Goal: Information Seeking & Learning: Learn about a topic

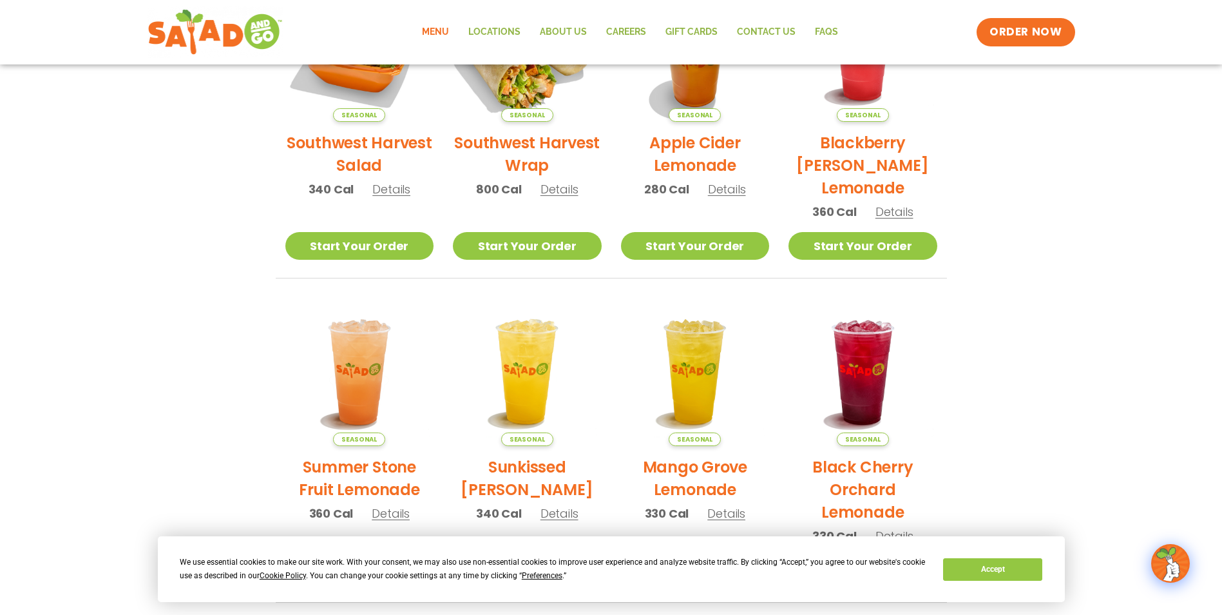
scroll to position [276, 0]
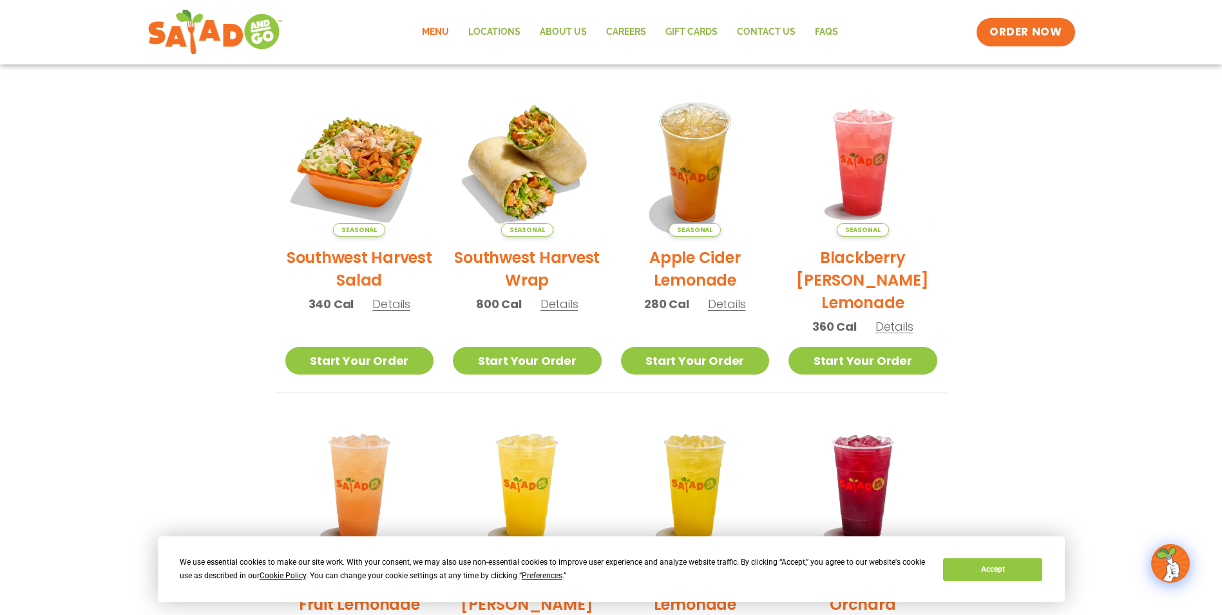
click at [556, 308] on span "Details" at bounding box center [560, 304] width 38 height 16
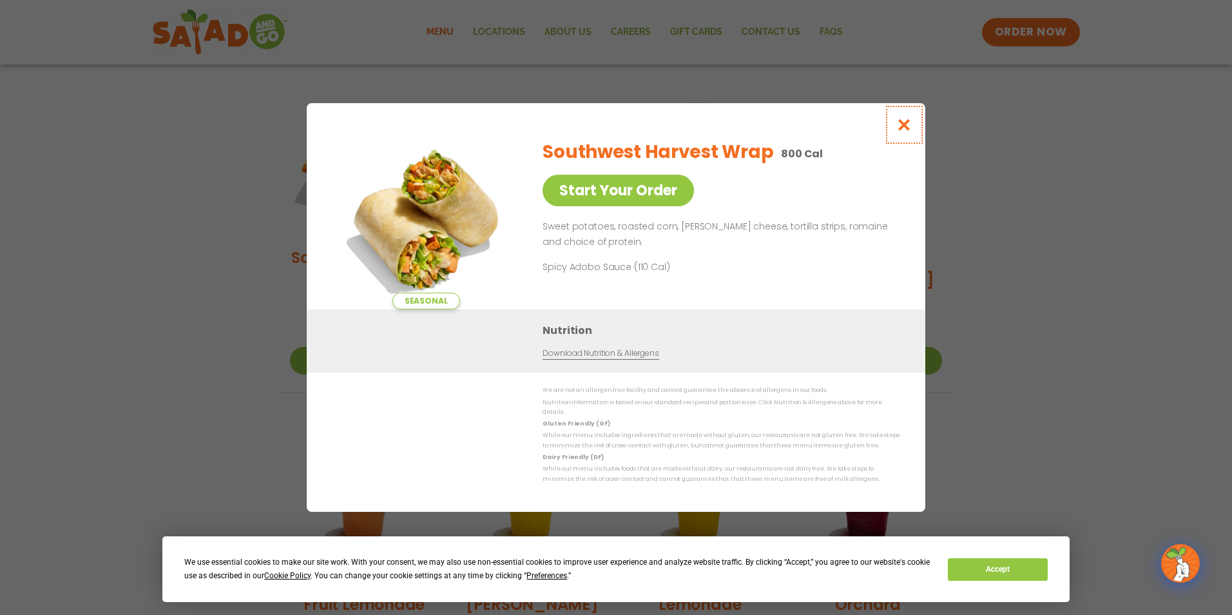
click at [897, 131] on icon "Close modal" at bounding box center [904, 125] width 16 height 14
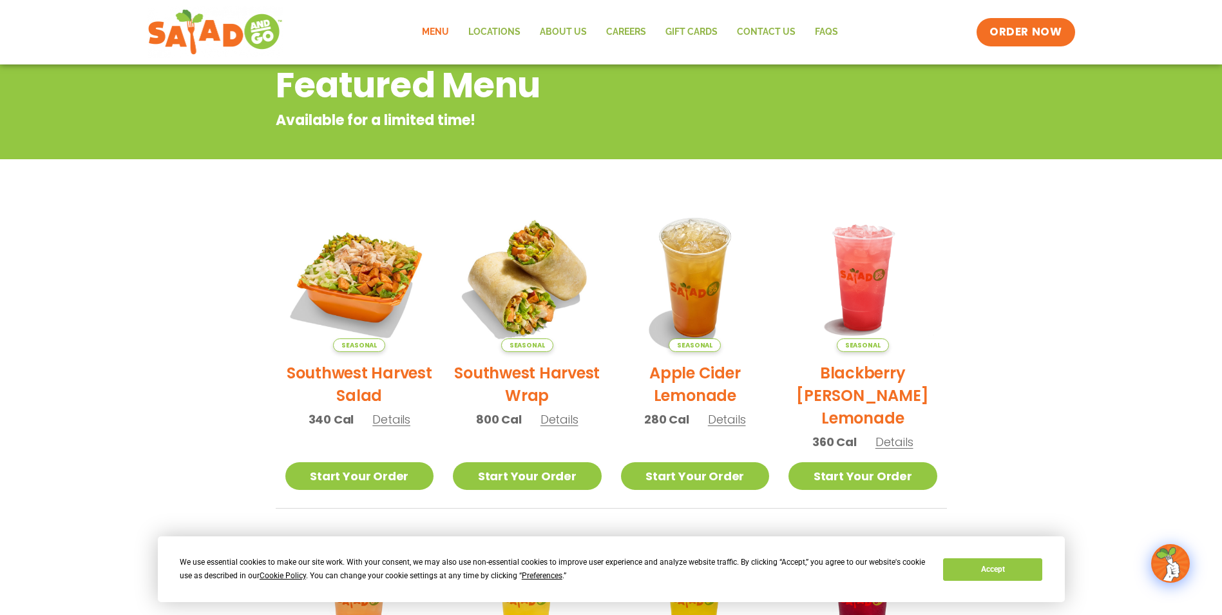
scroll to position [19, 0]
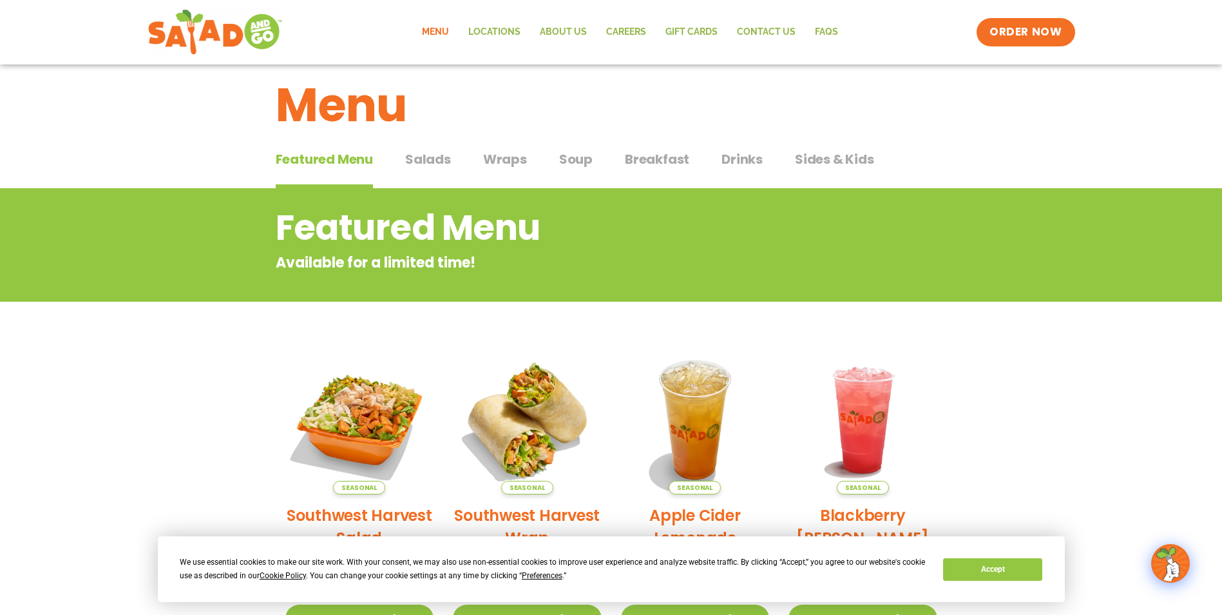
click at [441, 149] on span "Salads" at bounding box center [428, 158] width 46 height 19
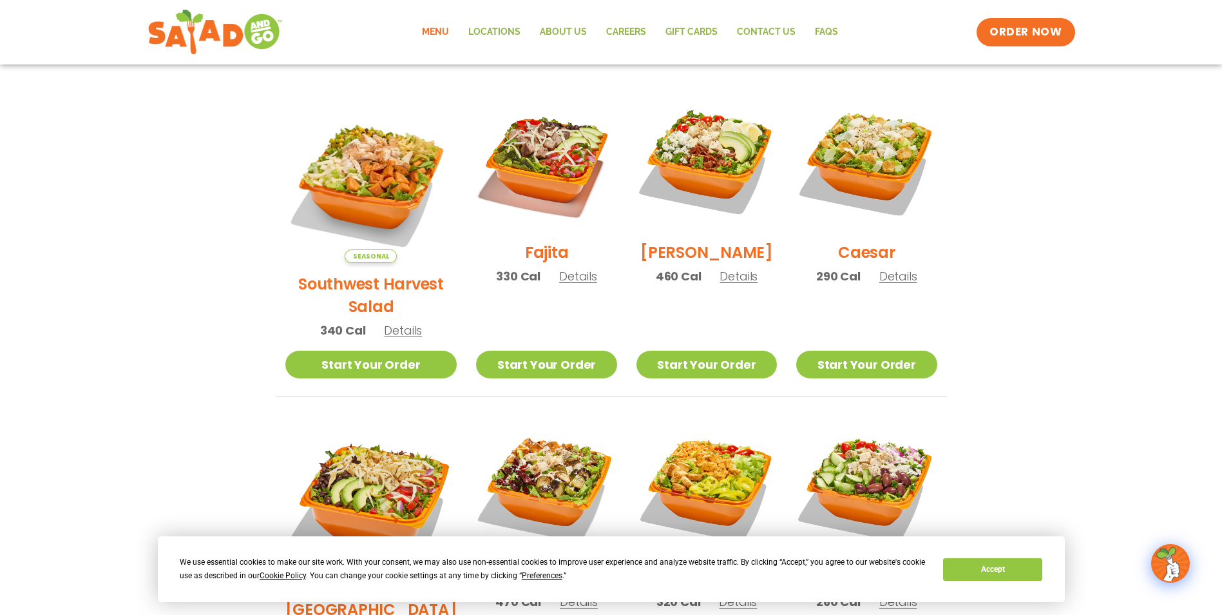
scroll to position [341, 0]
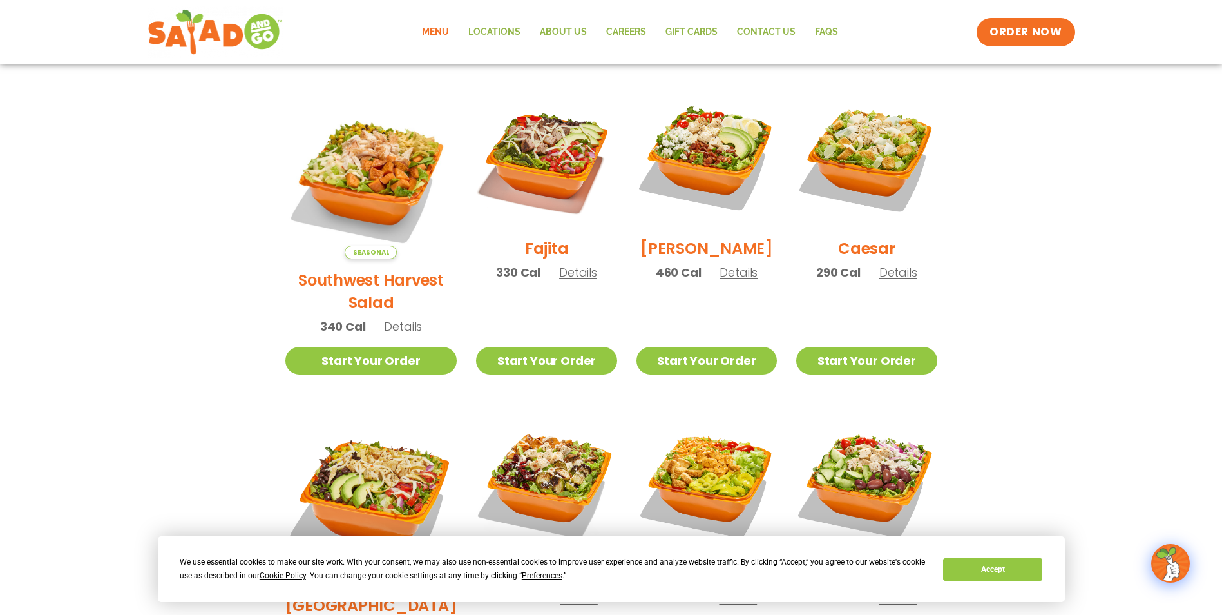
click at [1124, 279] on section "Salads Our house-made dressings make our huge portions even more delicious. Goo…" at bounding box center [611, 432] width 1222 height 1133
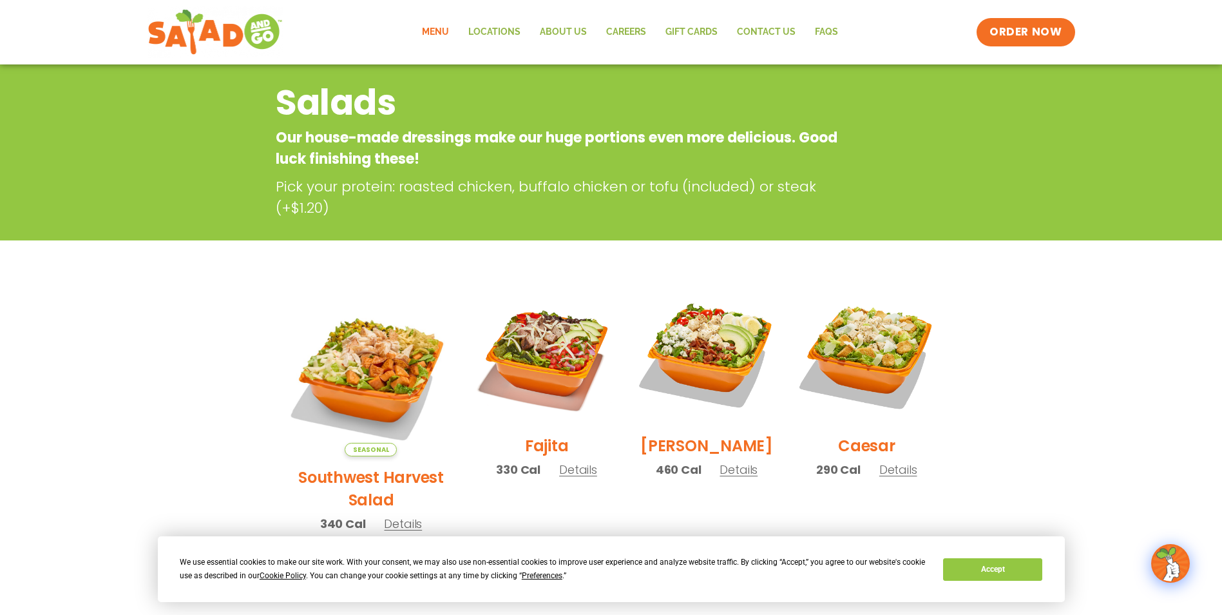
scroll to position [0, 0]
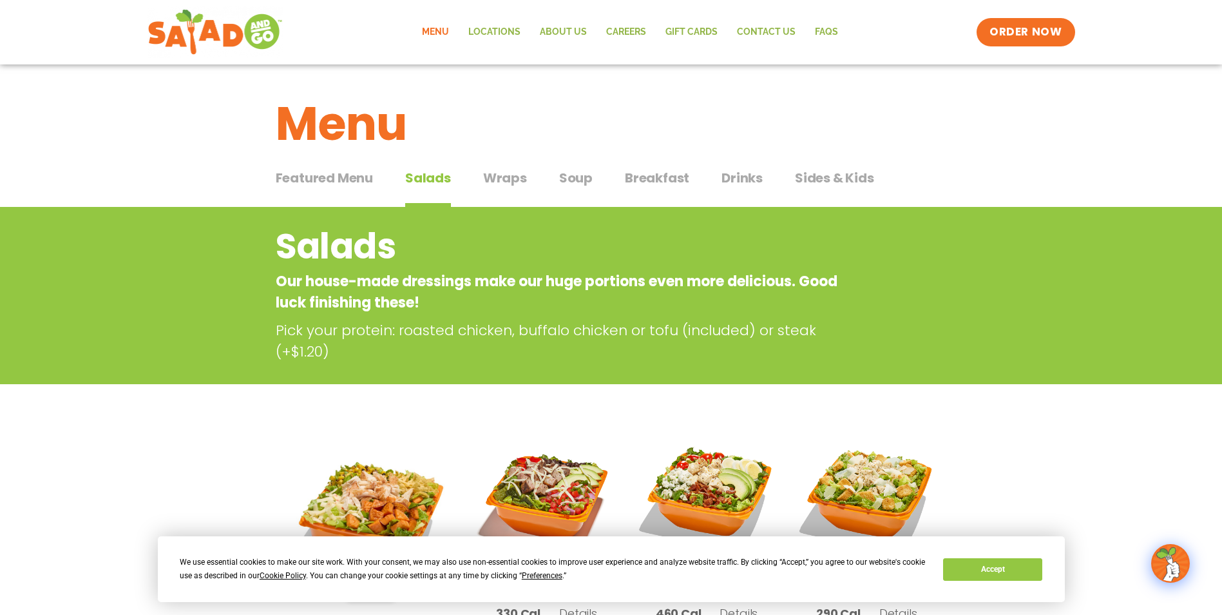
click at [516, 174] on span "Wraps" at bounding box center [505, 177] width 44 height 19
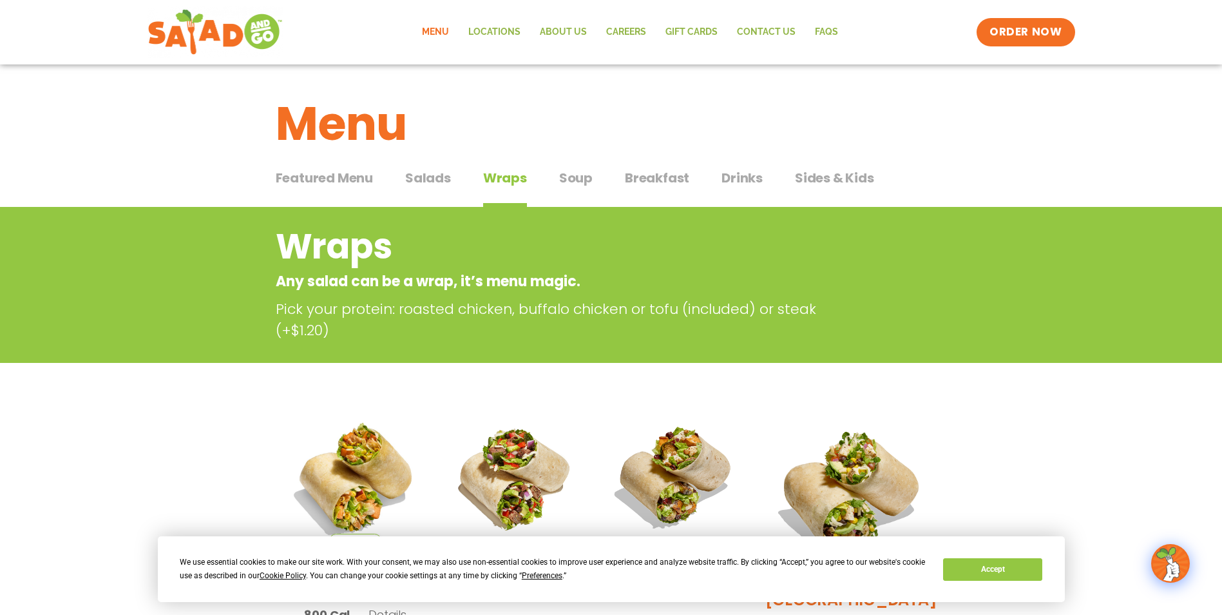
click at [559, 187] on span "Soup" at bounding box center [576, 177] width 34 height 19
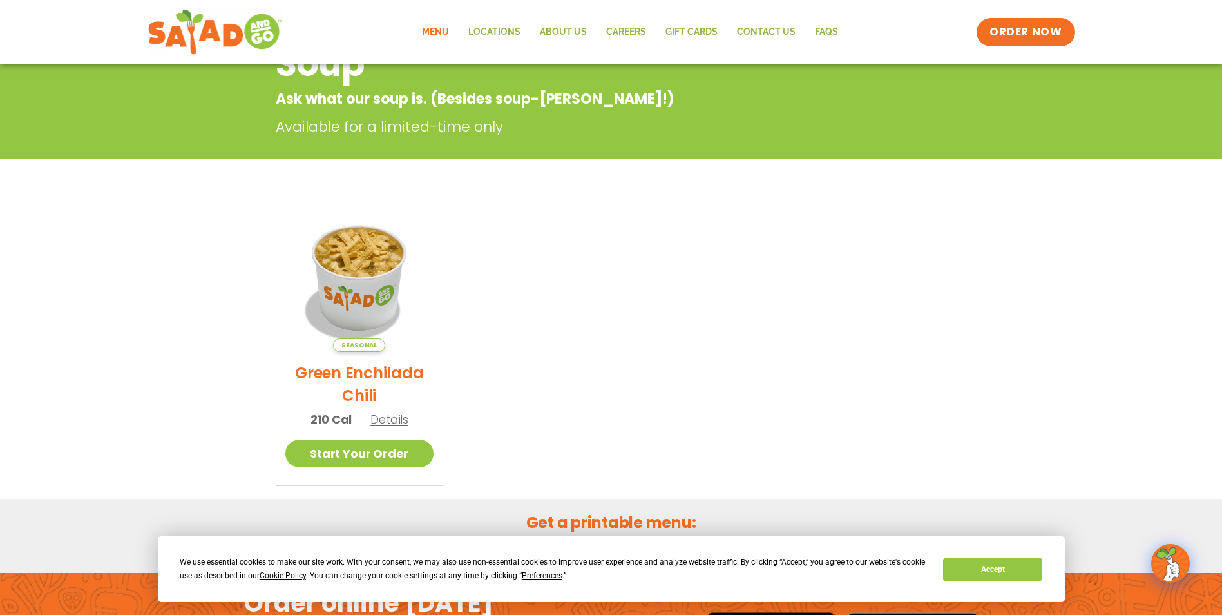
scroll to position [64, 0]
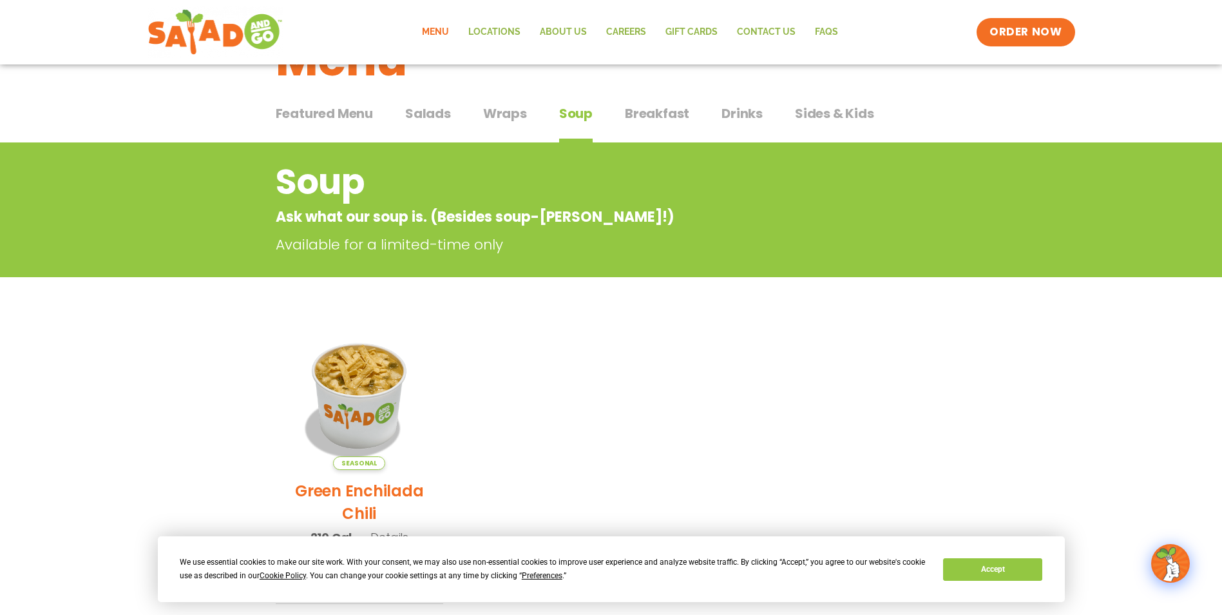
click at [672, 118] on span "Breakfast" at bounding box center [657, 113] width 64 height 19
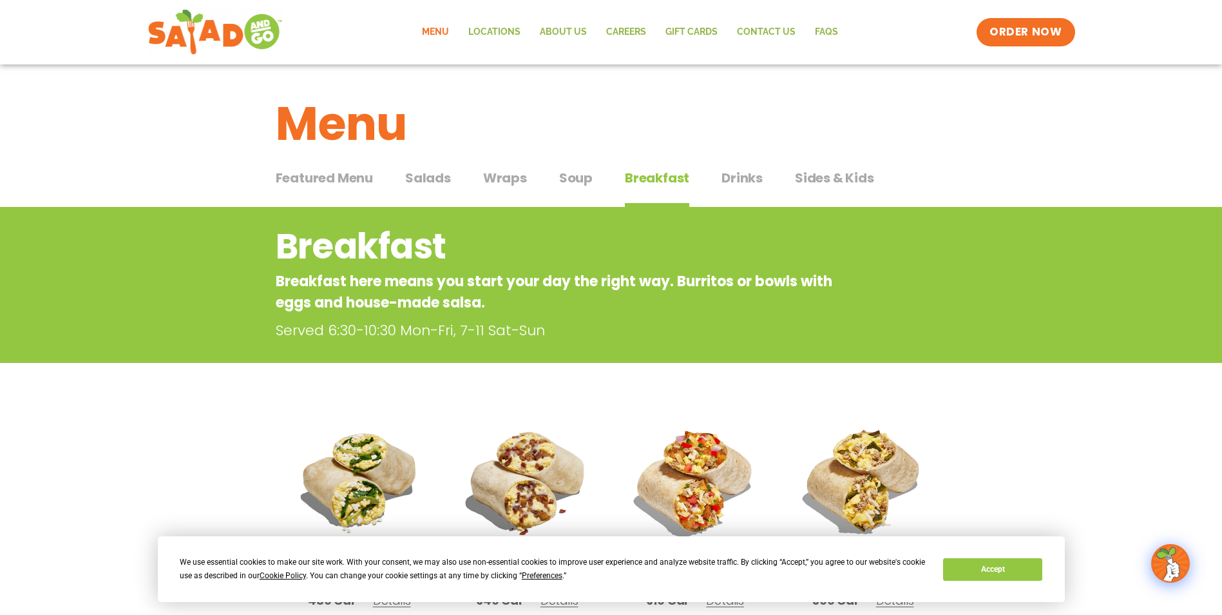
click at [729, 177] on span "Drinks" at bounding box center [742, 177] width 41 height 19
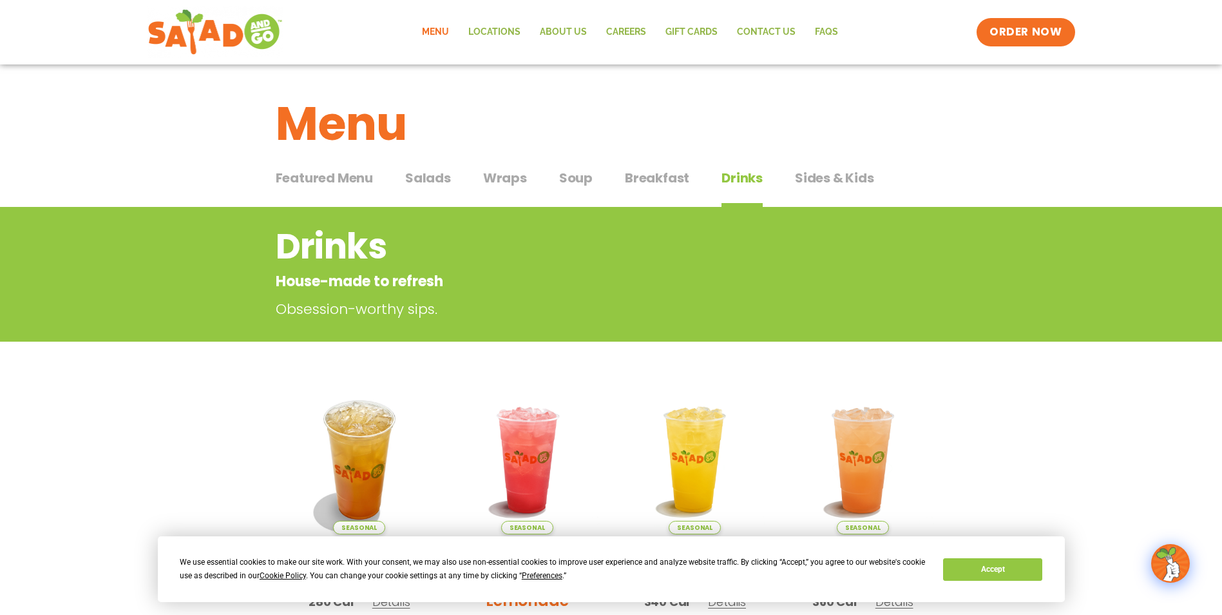
click at [798, 182] on span "Sides & Kids" at bounding box center [834, 177] width 79 height 19
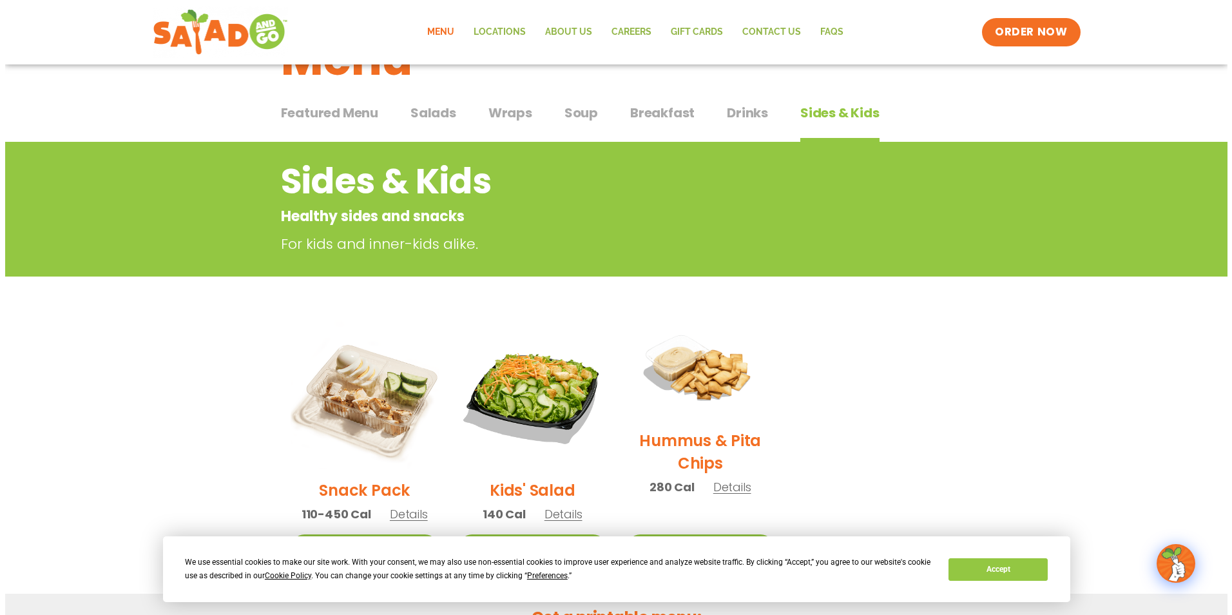
scroll to position [258, 0]
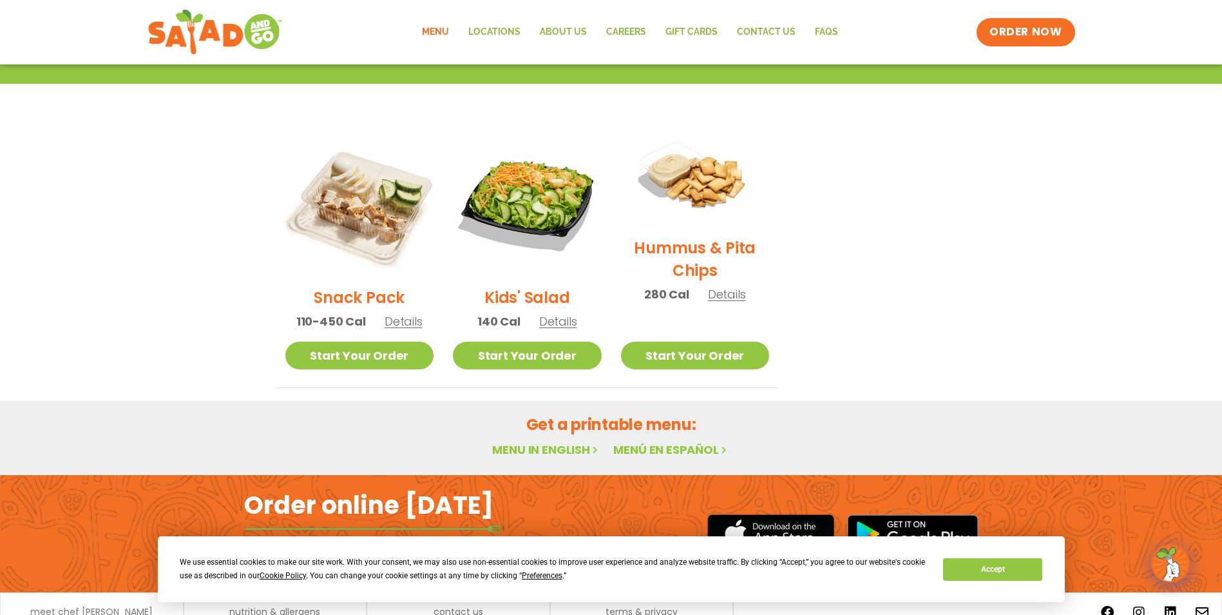
click at [548, 304] on h2 "Kids' Salad" at bounding box center [527, 297] width 85 height 23
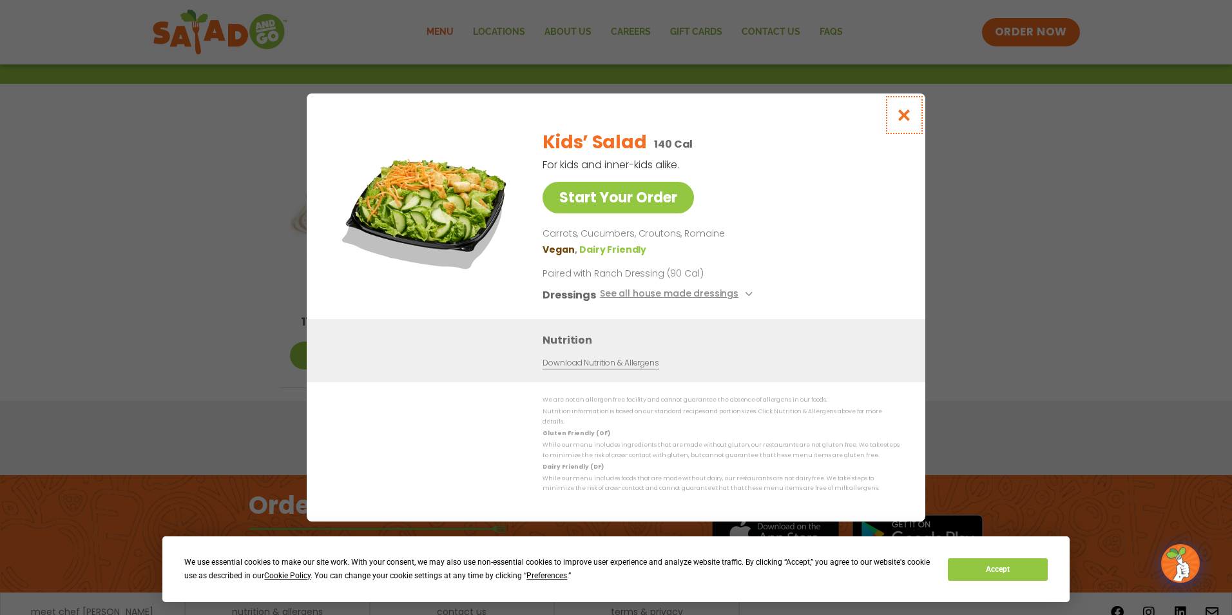
click at [897, 122] on icon "Close modal" at bounding box center [904, 115] width 16 height 14
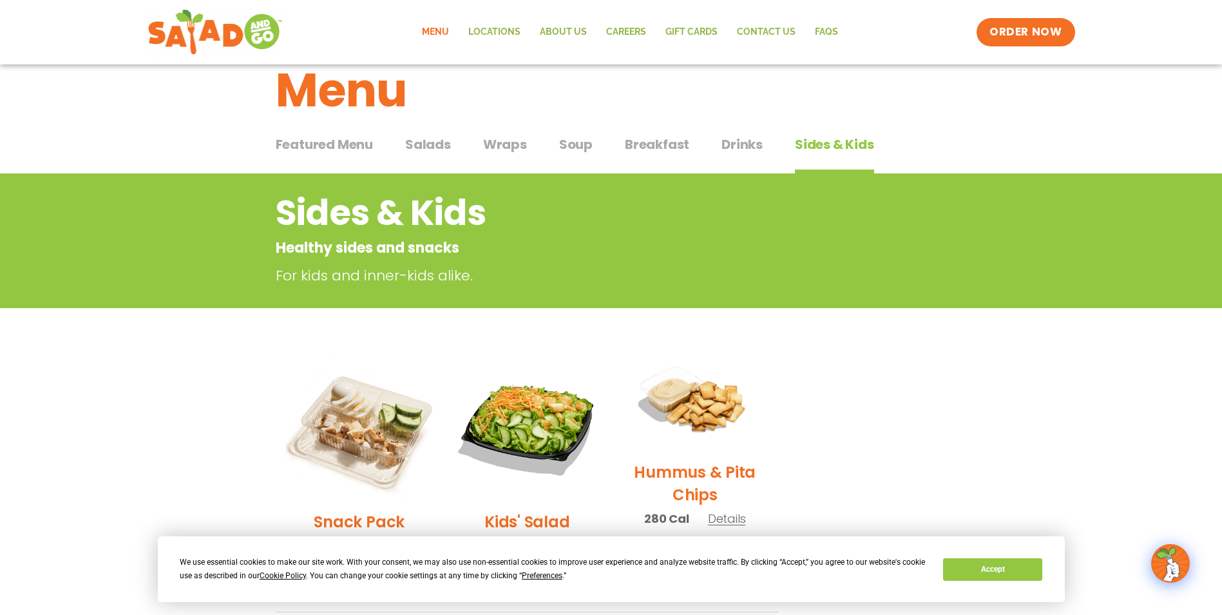
scroll to position [0, 0]
